Goal: Navigation & Orientation: Find specific page/section

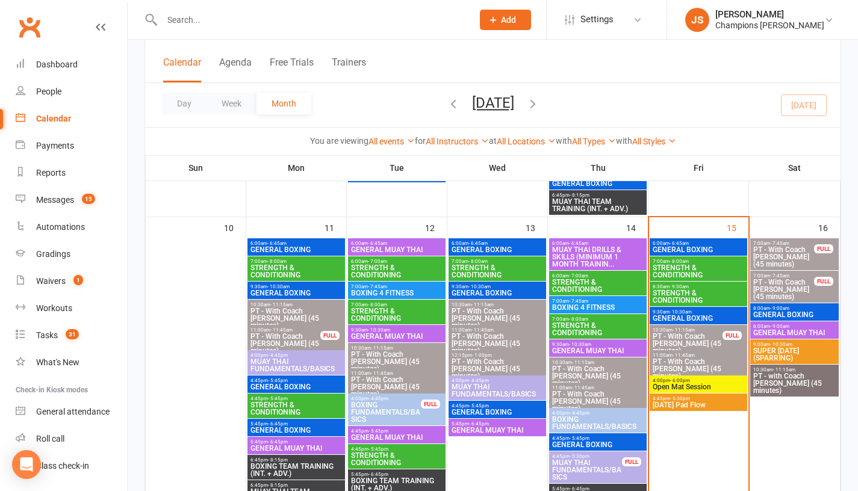
scroll to position [716, 0]
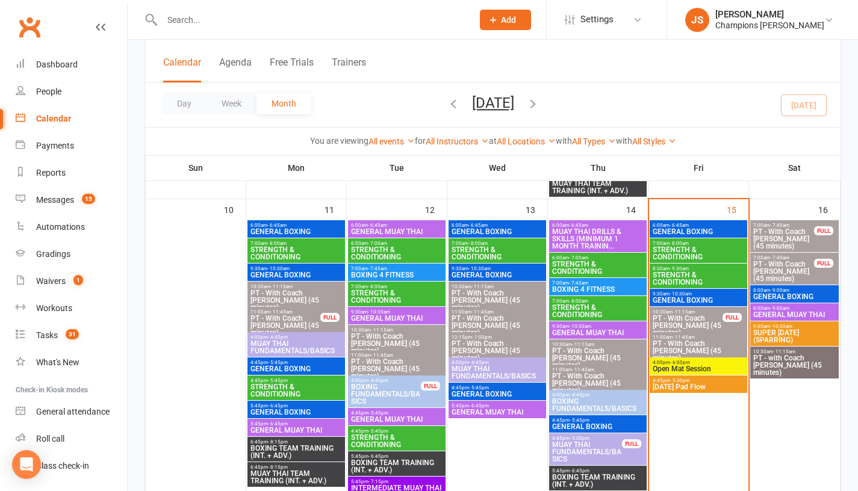
scroll to position [758, 0]
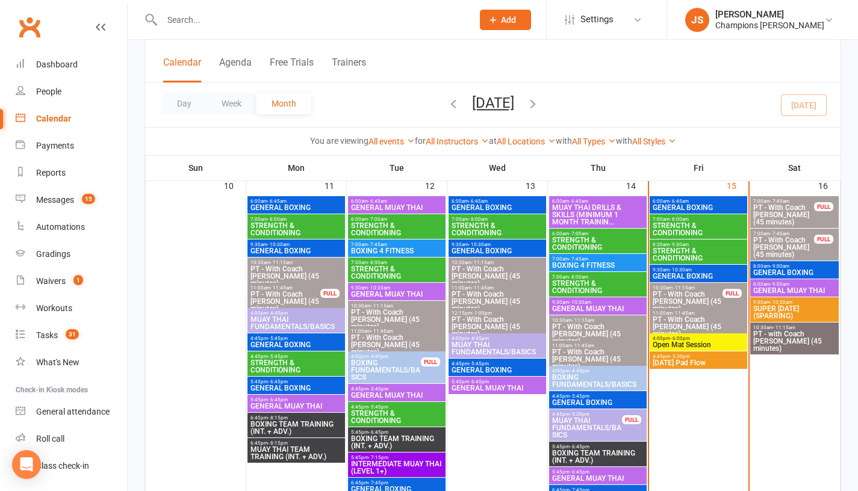
click at [795, 270] on span "GENERAL BOXING" at bounding box center [795, 272] width 84 height 7
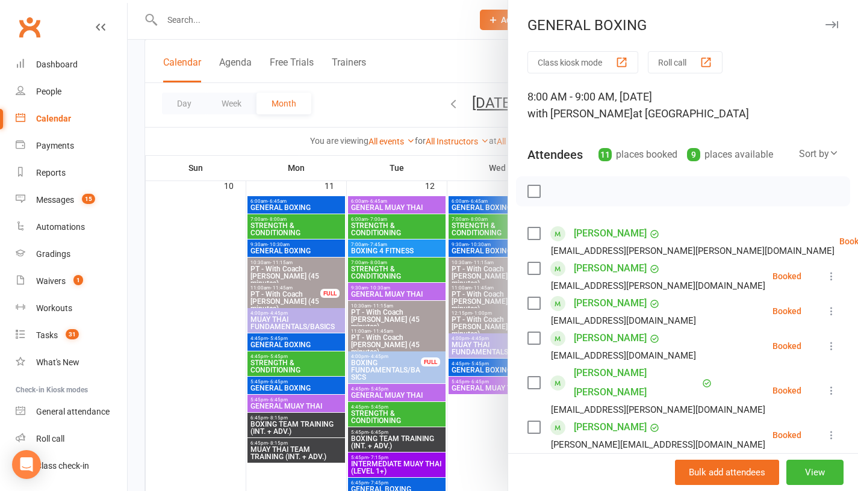
click at [446, 170] on div at bounding box center [493, 245] width 730 height 491
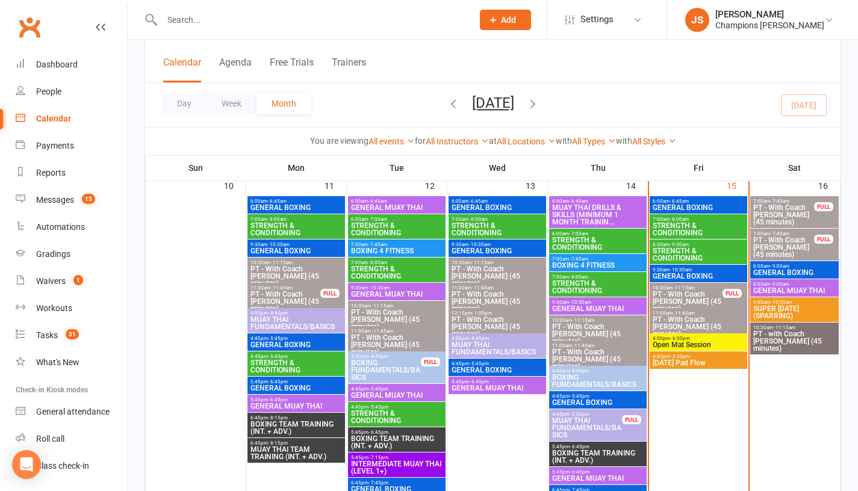
click at [779, 283] on span "- 9:00am" at bounding box center [779, 284] width 19 height 5
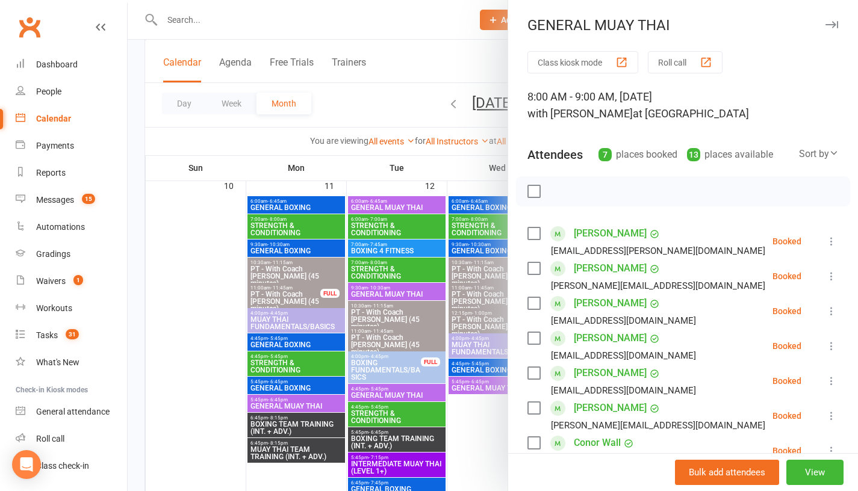
click at [458, 164] on div at bounding box center [493, 245] width 730 height 491
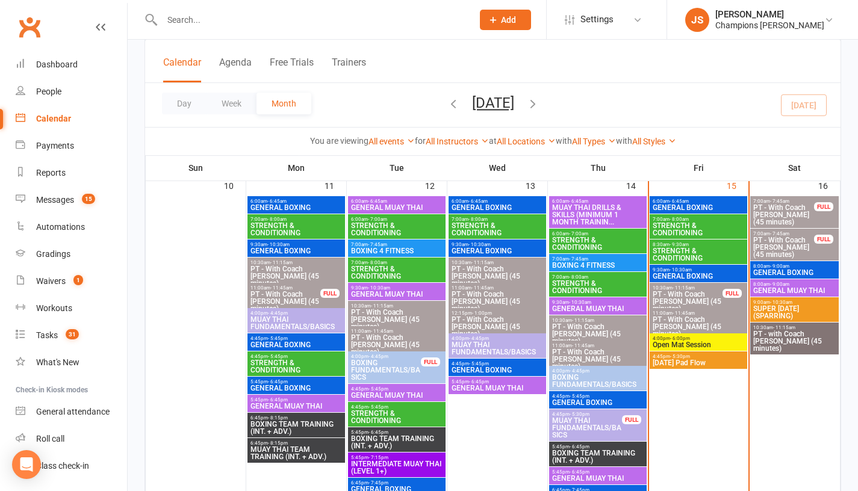
click at [782, 307] on span "SUPER [DATE] (SPARRING)" at bounding box center [795, 312] width 84 height 14
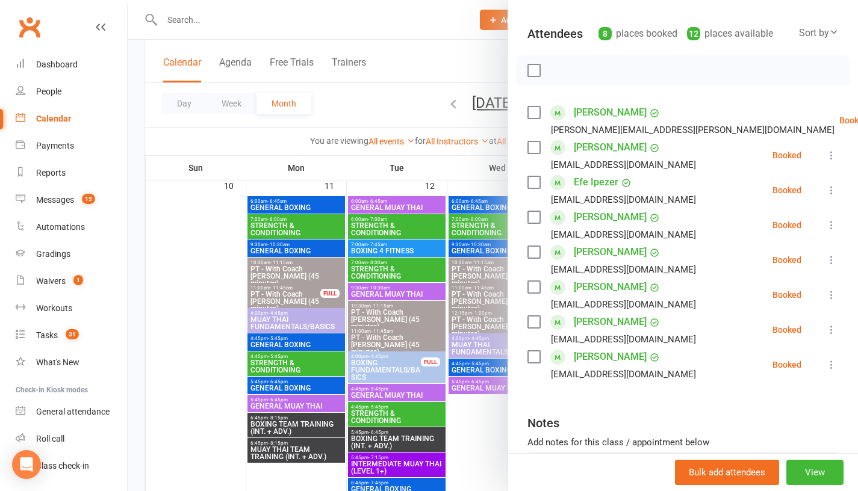
scroll to position [126, 0]
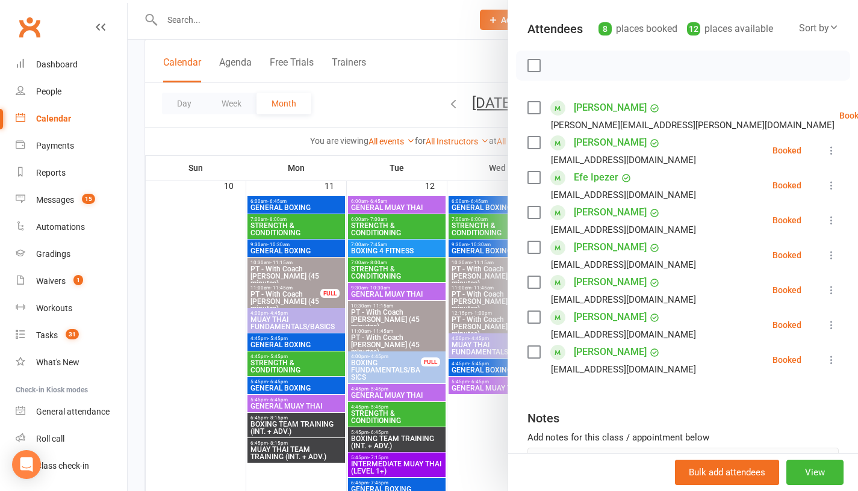
click at [578, 350] on link "[PERSON_NAME]" at bounding box center [610, 352] width 73 height 19
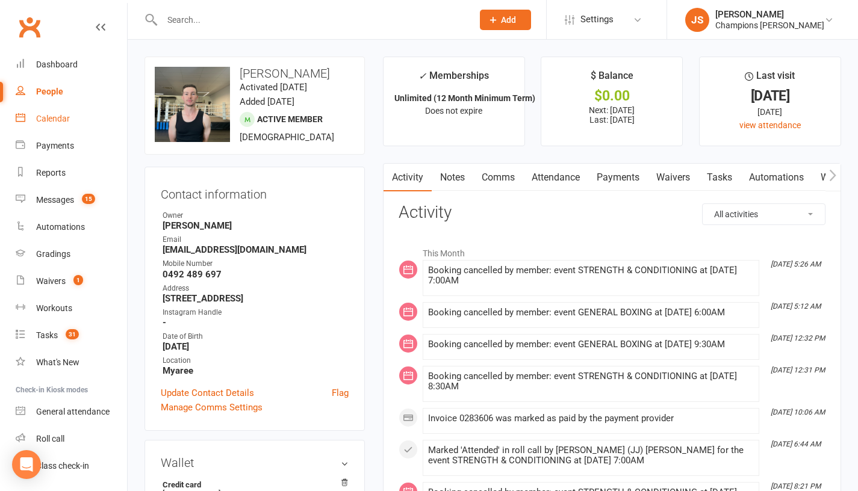
click at [66, 128] on link "Calendar" at bounding box center [71, 118] width 111 height 27
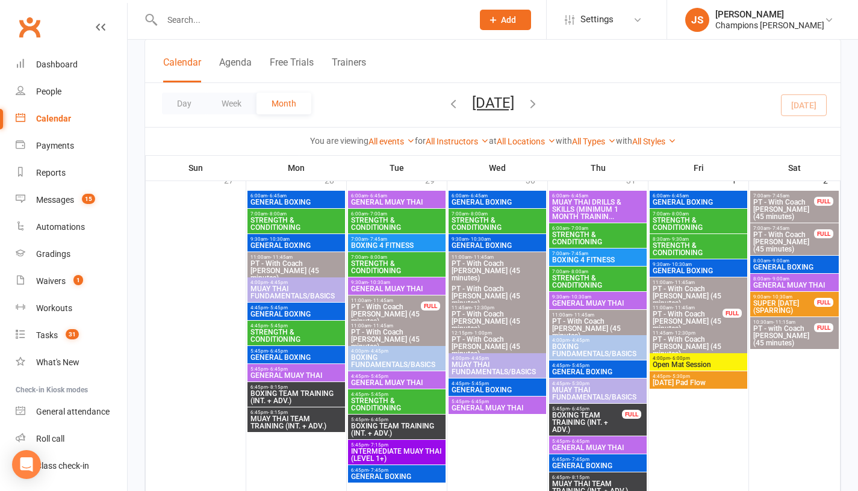
scroll to position [95, 0]
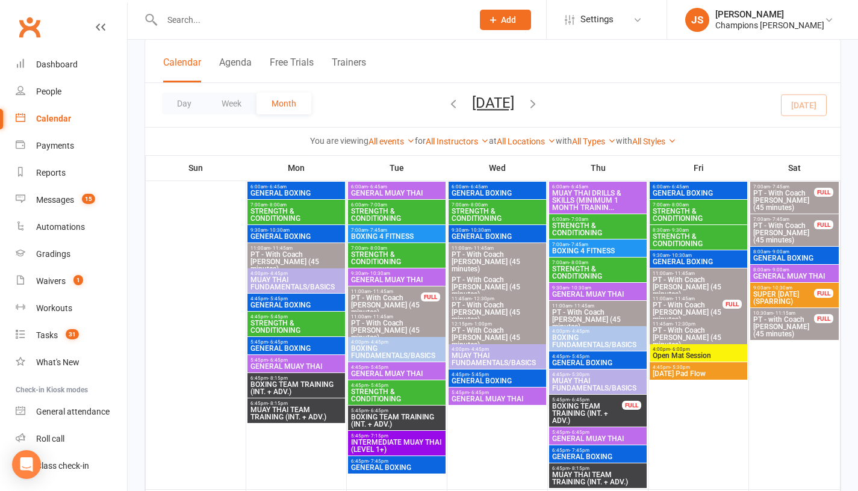
click at [683, 332] on span "PT - With Coach [PERSON_NAME] (45 minutes)" at bounding box center [698, 338] width 93 height 22
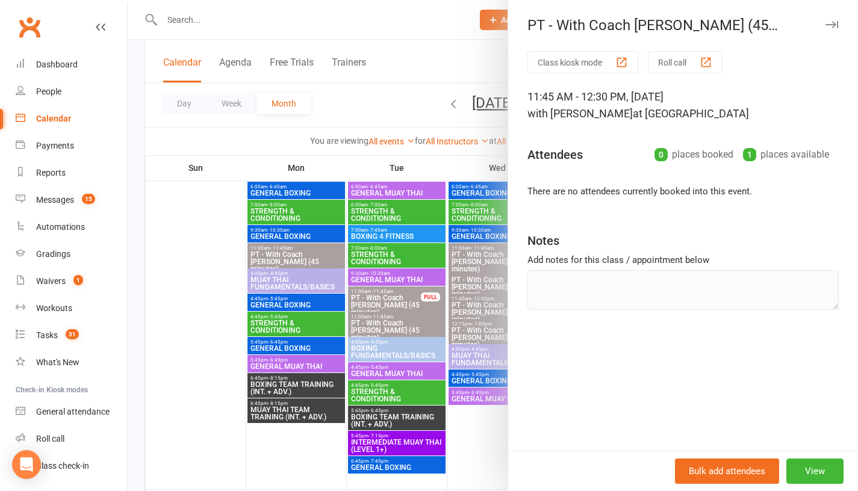
click at [276, 466] on div at bounding box center [493, 245] width 730 height 491
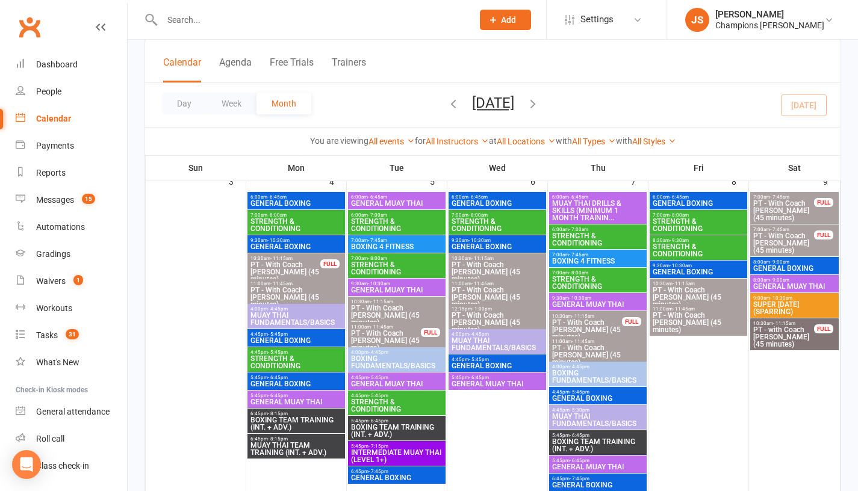
scroll to position [413, 0]
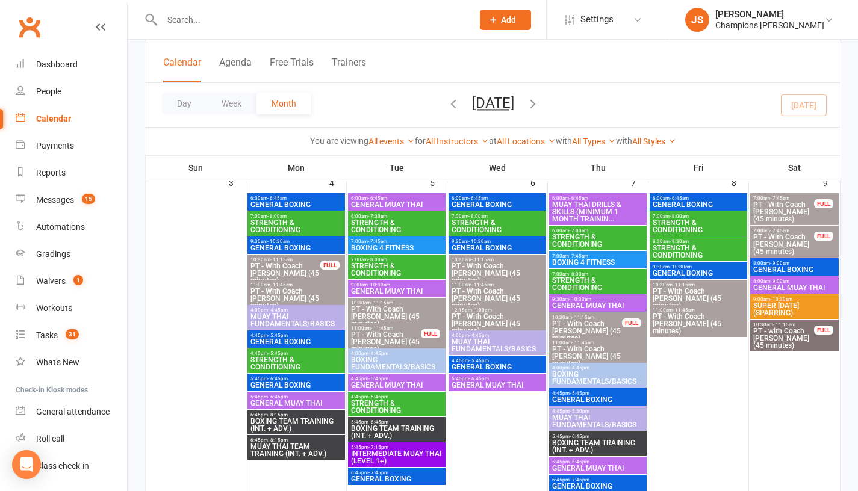
click at [684, 273] on span "GENERAL BOXING" at bounding box center [698, 273] width 93 height 7
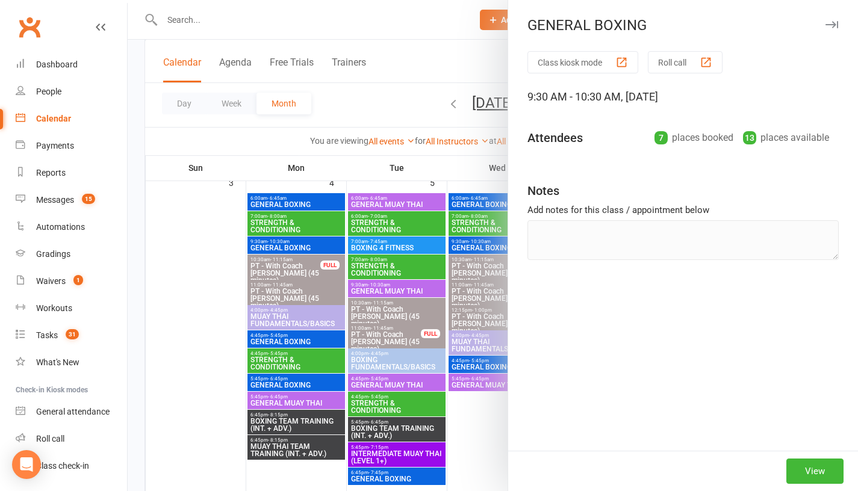
click at [493, 412] on div at bounding box center [493, 245] width 730 height 491
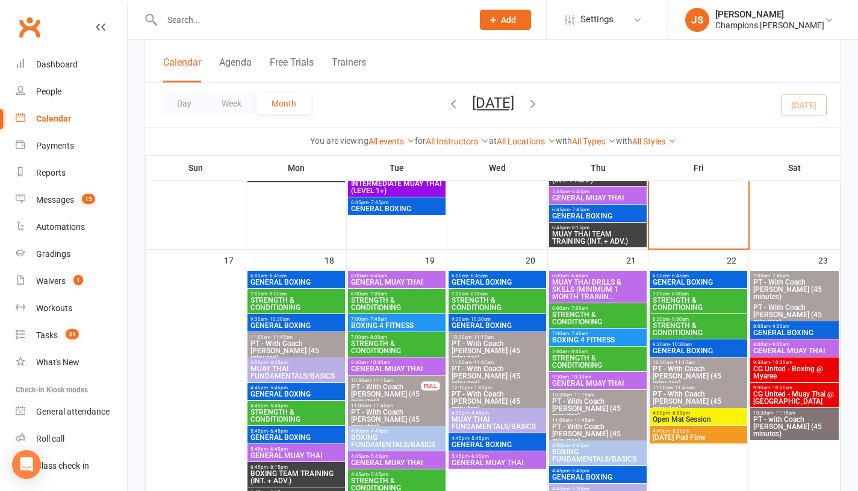
scroll to position [1028, 0]
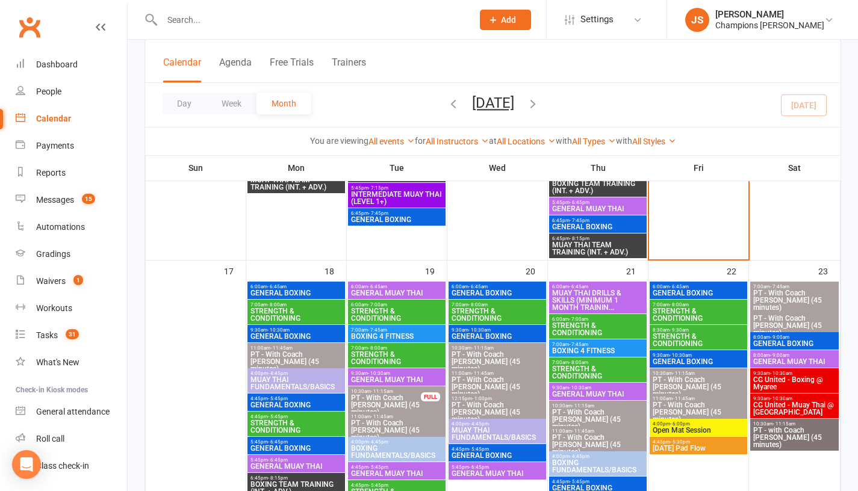
click at [670, 362] on span "GENERAL BOXING" at bounding box center [698, 361] width 93 height 7
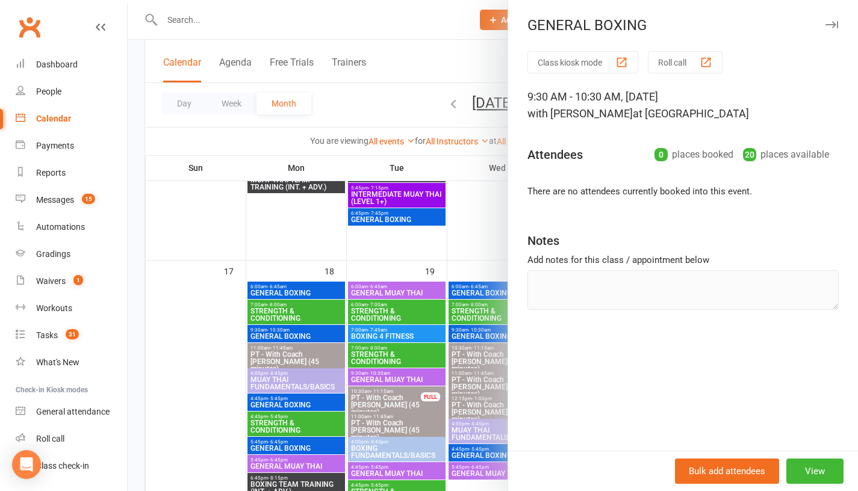
click at [456, 261] on div at bounding box center [493, 245] width 730 height 491
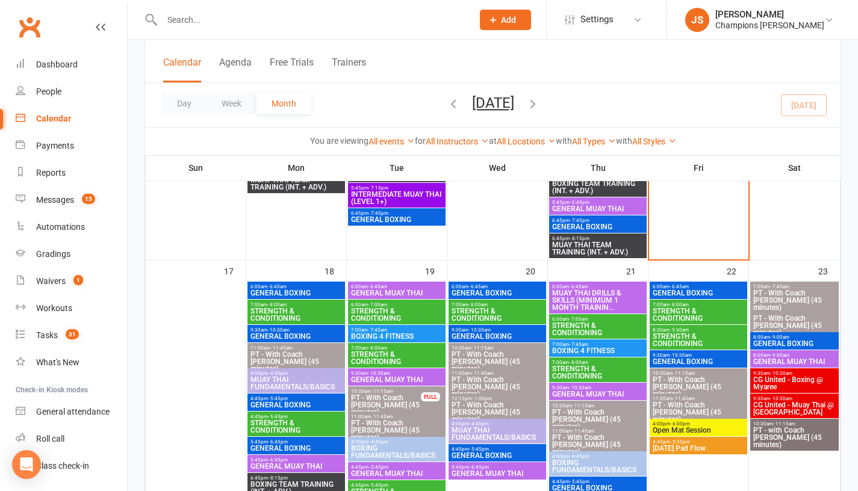
click at [287, 293] on span "GENERAL BOXING" at bounding box center [296, 293] width 93 height 7
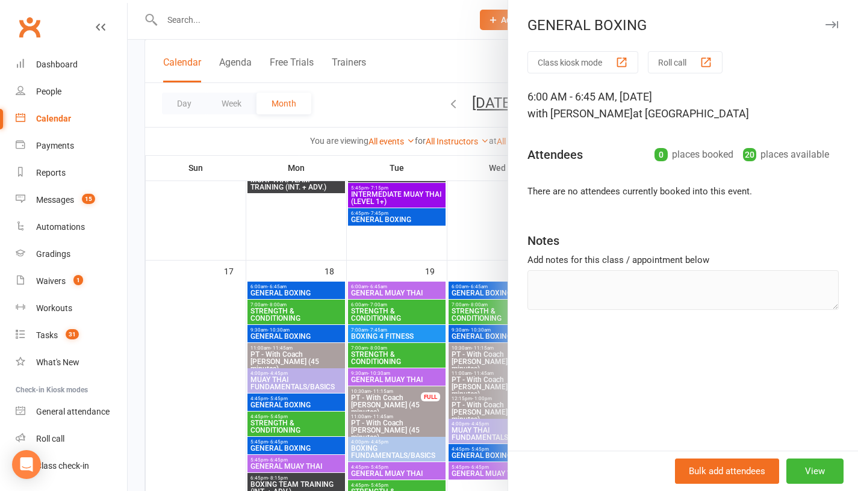
click at [196, 347] on div at bounding box center [493, 245] width 730 height 491
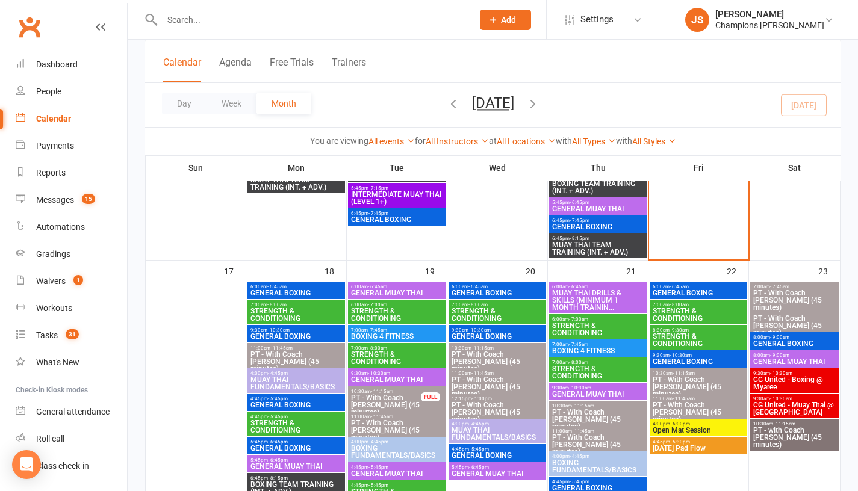
click at [795, 387] on span "CG United - Boxing @ Myaree" at bounding box center [795, 383] width 84 height 14
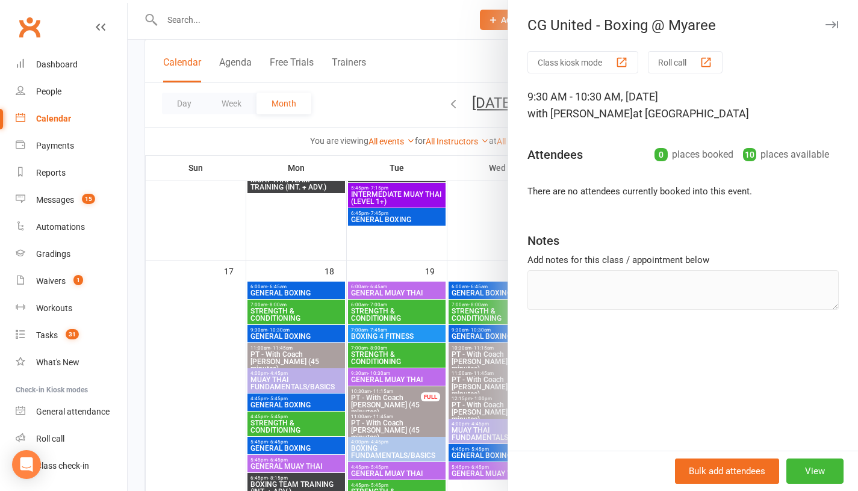
click at [389, 251] on div at bounding box center [493, 245] width 730 height 491
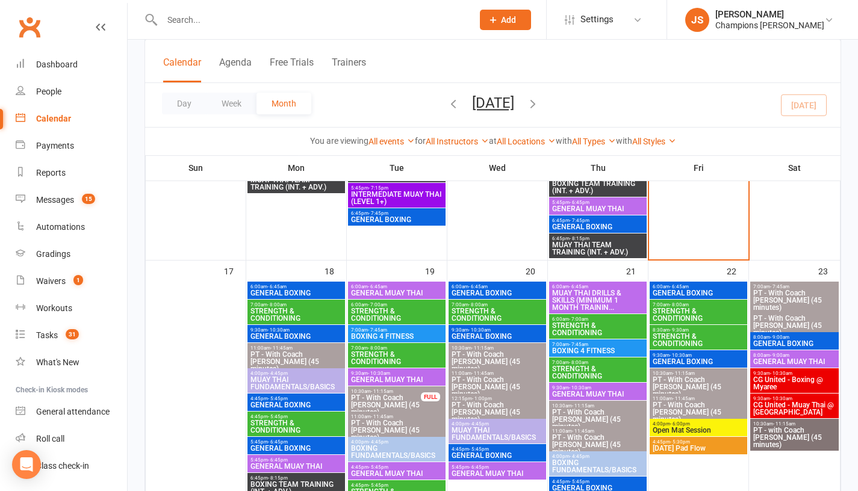
click at [379, 397] on span "PT - With Coach [PERSON_NAME] (45 minutes)" at bounding box center [385, 405] width 71 height 22
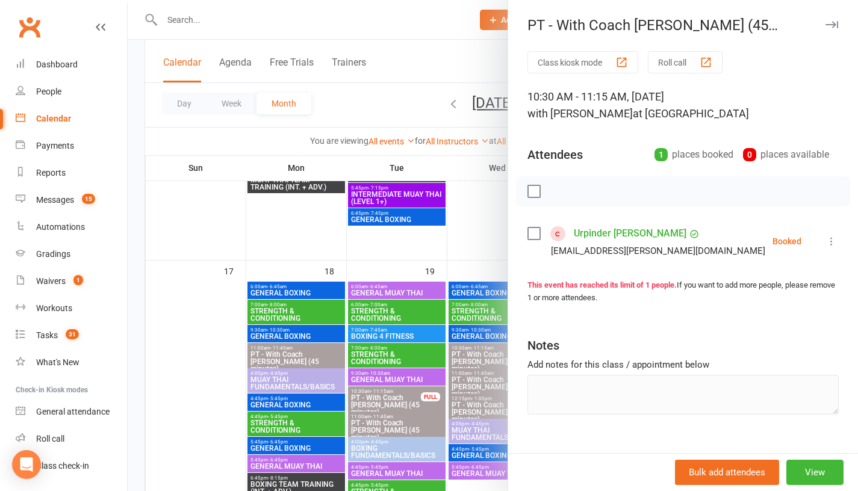
click at [222, 339] on div at bounding box center [493, 245] width 730 height 491
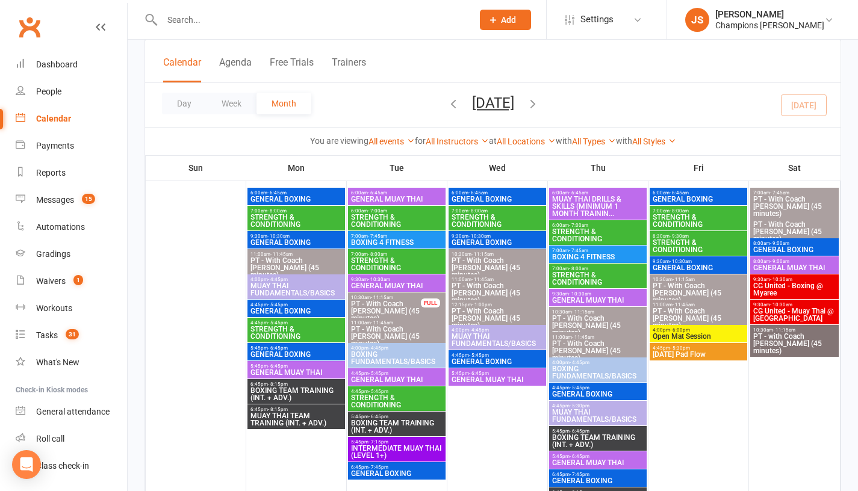
scroll to position [1125, 0]
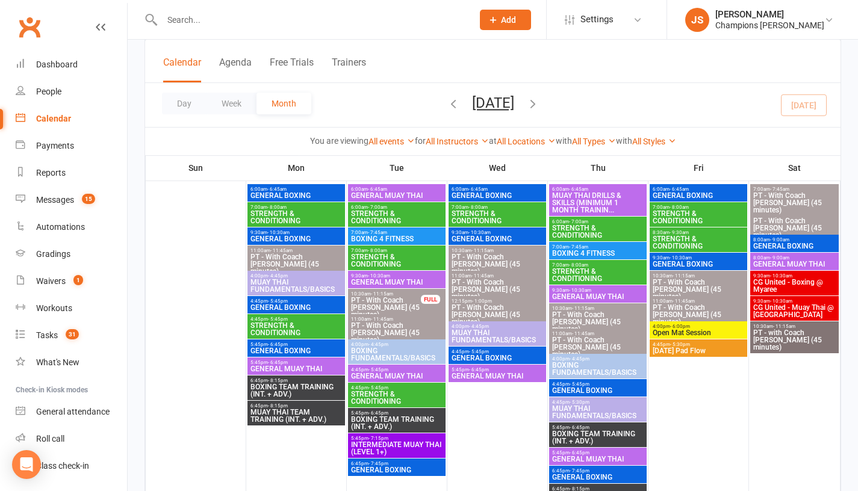
click at [386, 351] on span "BOXING FUNDAMENTALS/BASICS" at bounding box center [396, 354] width 93 height 14
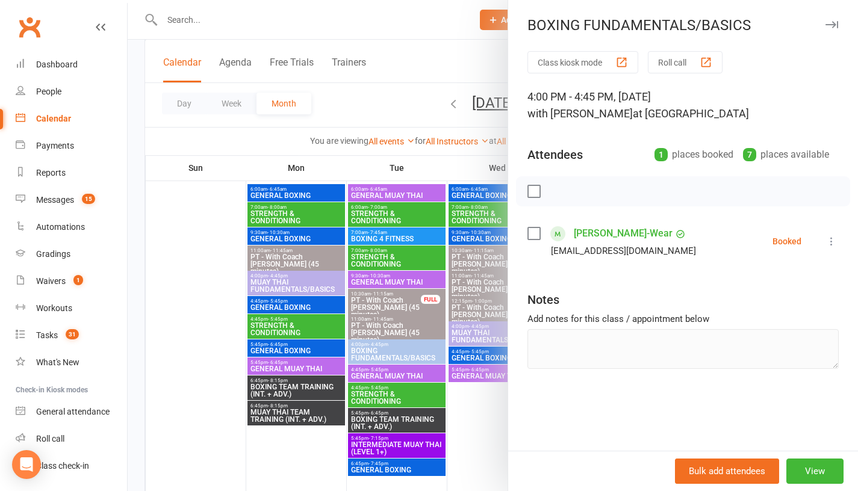
click at [194, 329] on div at bounding box center [493, 245] width 730 height 491
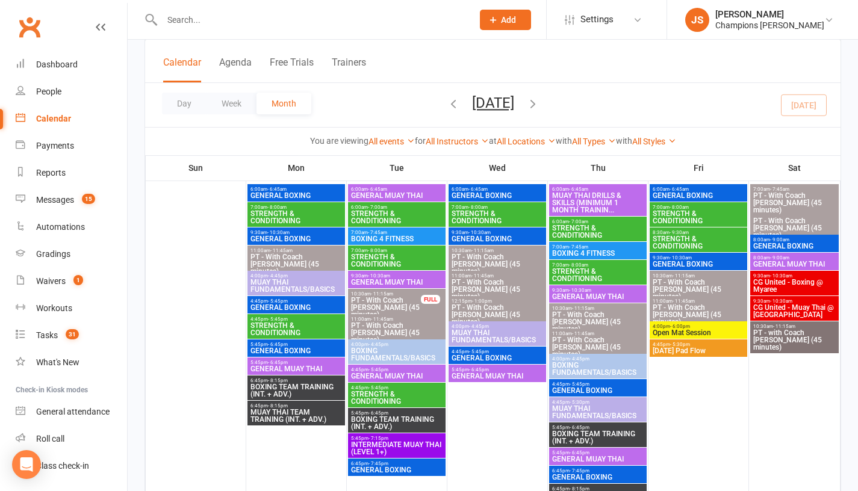
click at [364, 371] on span "4:45pm - 5:45pm" at bounding box center [396, 369] width 93 height 5
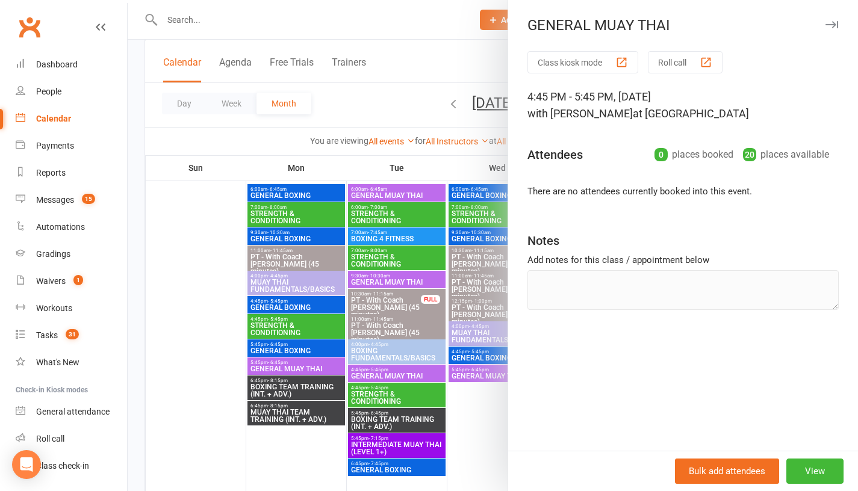
click at [216, 323] on div at bounding box center [493, 245] width 730 height 491
